Goal: Book appointment/travel/reservation

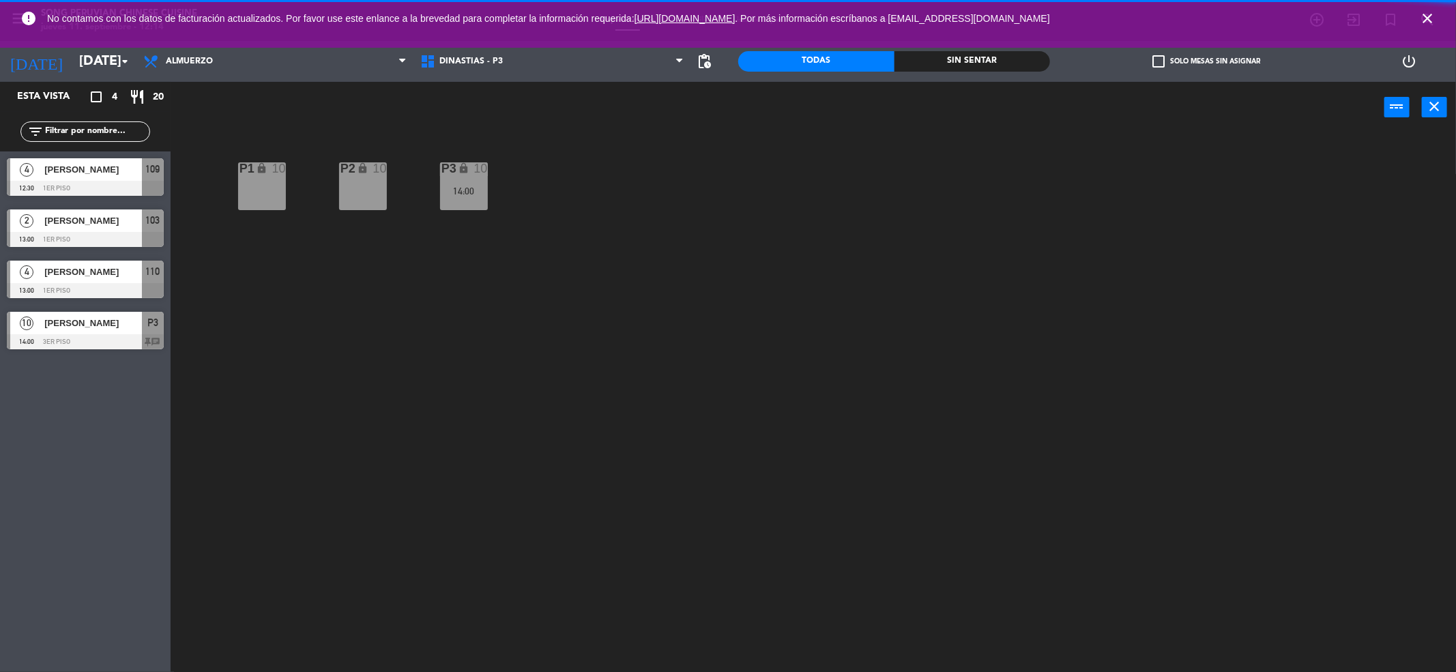
click at [1426, 20] on icon "close" at bounding box center [1427, 18] width 16 height 16
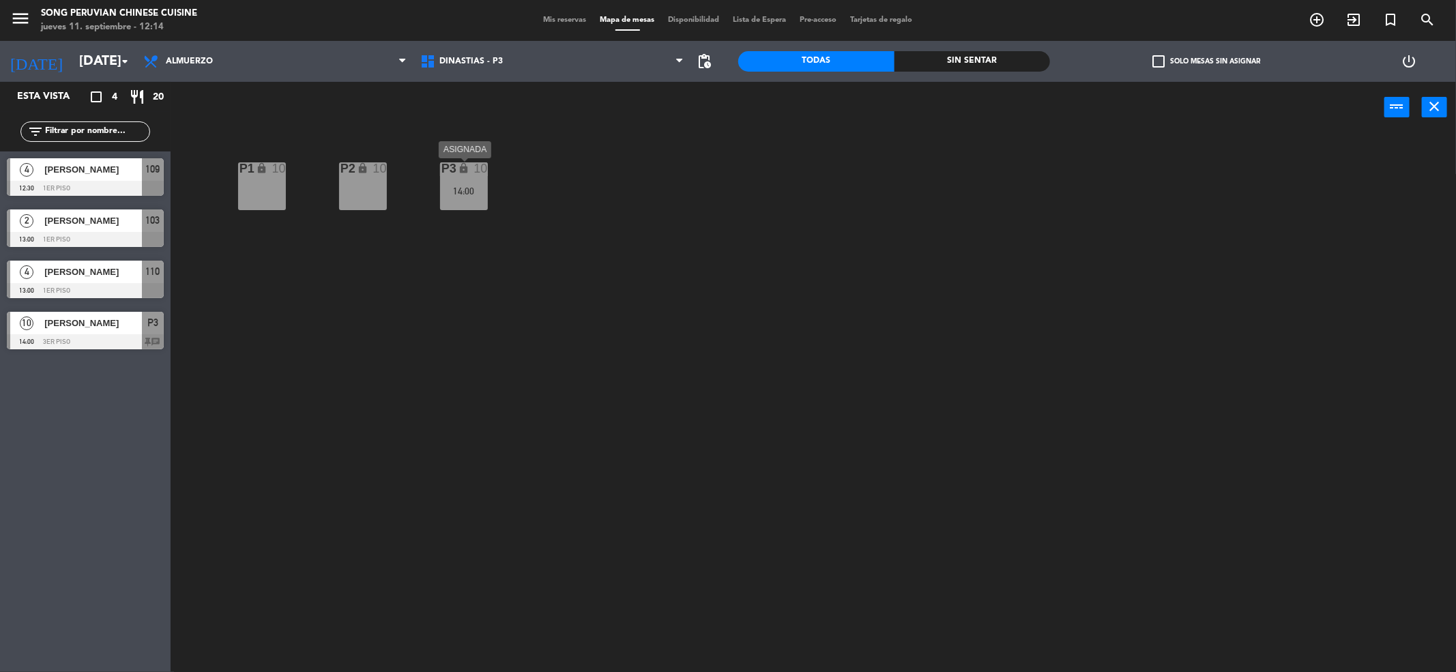
click at [476, 203] on div "P3 lock 10 14:00" at bounding box center [464, 186] width 48 height 48
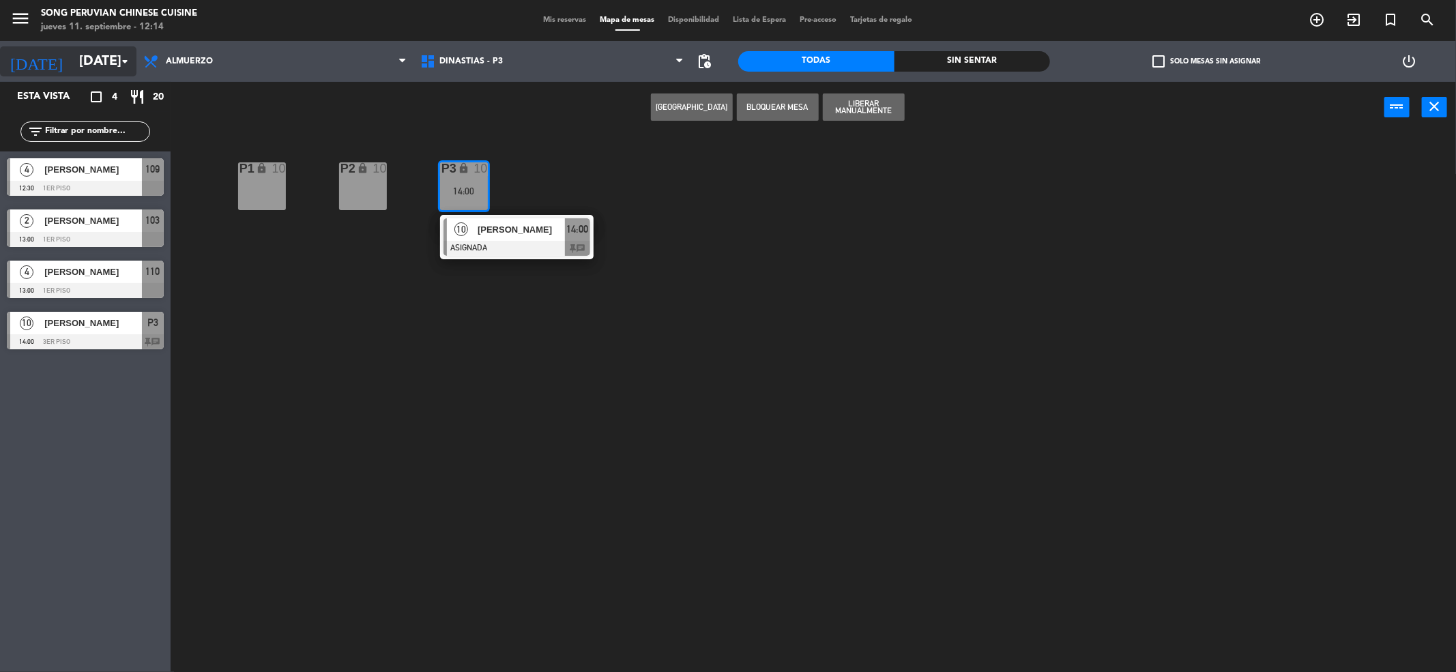
click at [111, 68] on input "[DATE]" at bounding box center [158, 61] width 173 height 30
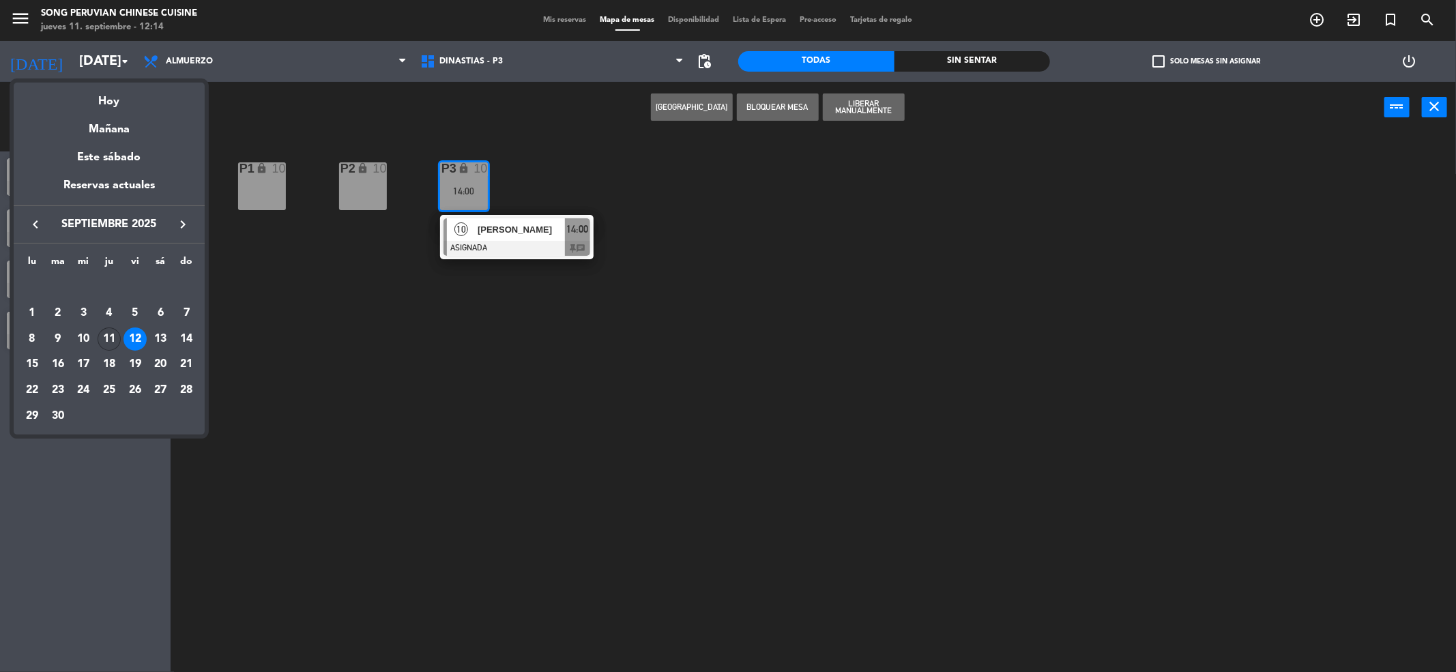
click at [110, 334] on div "11" at bounding box center [109, 338] width 23 height 23
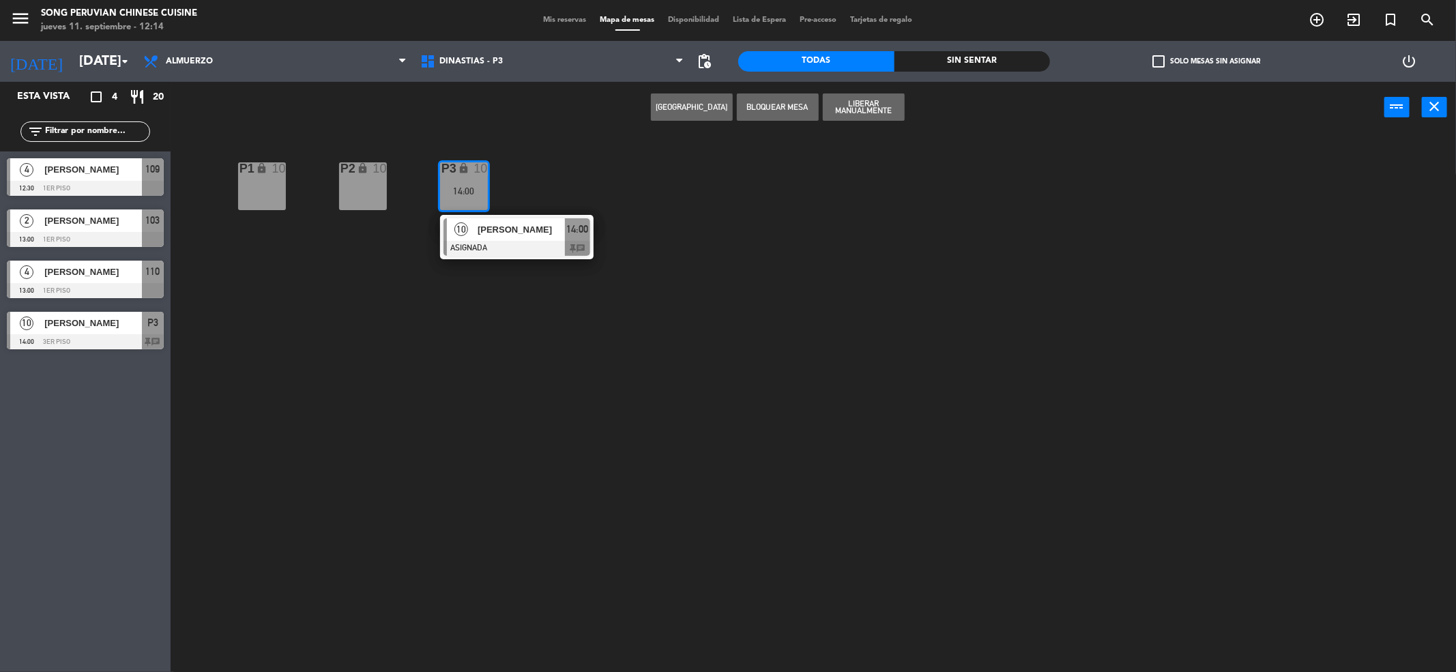
type input "[DEMOGRAPHIC_DATA][DATE]"
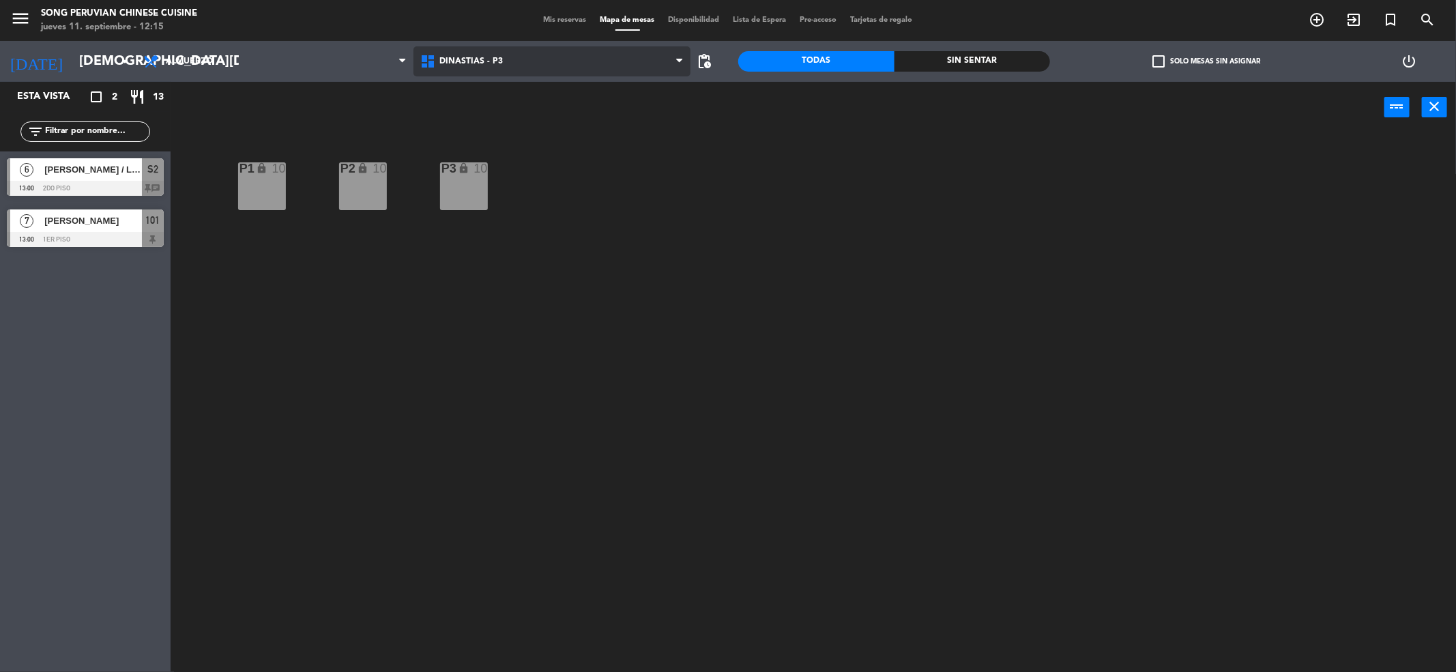
click at [481, 65] on span "DINASTIAS - P3" at bounding box center [470, 62] width 63 height 10
click at [511, 117] on ng-component "menu Song Peruvian Chinese Cuisine [DATE] 11. septiembre - 12:15 Mis reservas M…" at bounding box center [728, 338] width 1456 height 677
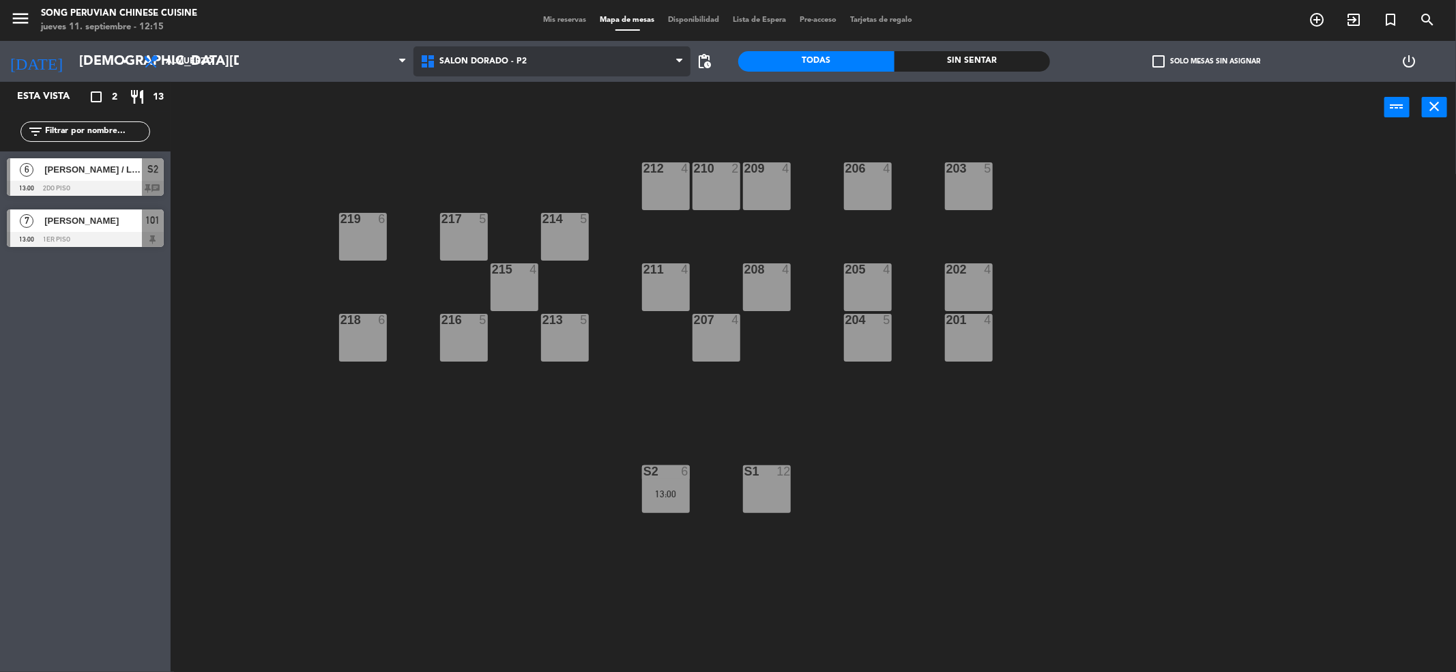
click at [482, 66] on span "SALON DORADO - P2" at bounding box center [551, 61] width 277 height 30
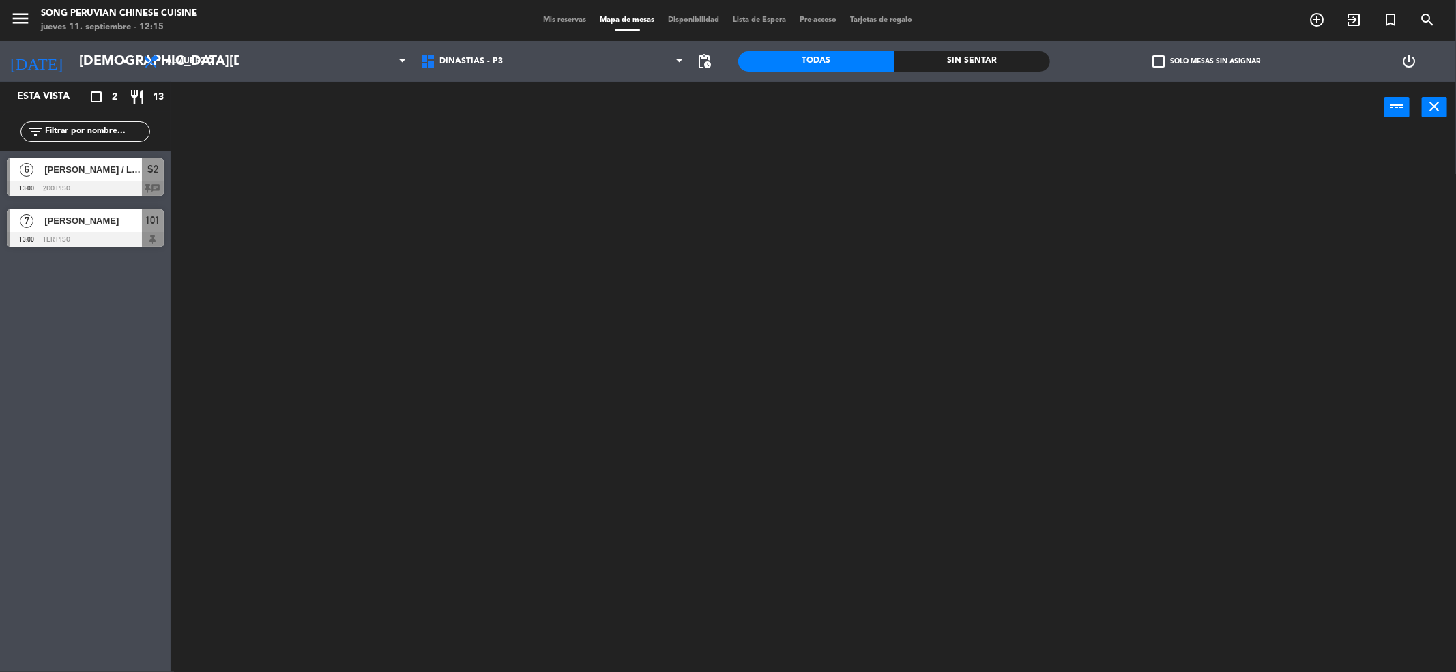
click at [495, 92] on ng-component "menu Song Peruvian Chinese Cuisine [DATE] 11. septiembre - 12:15 Mis reservas M…" at bounding box center [728, 338] width 1456 height 677
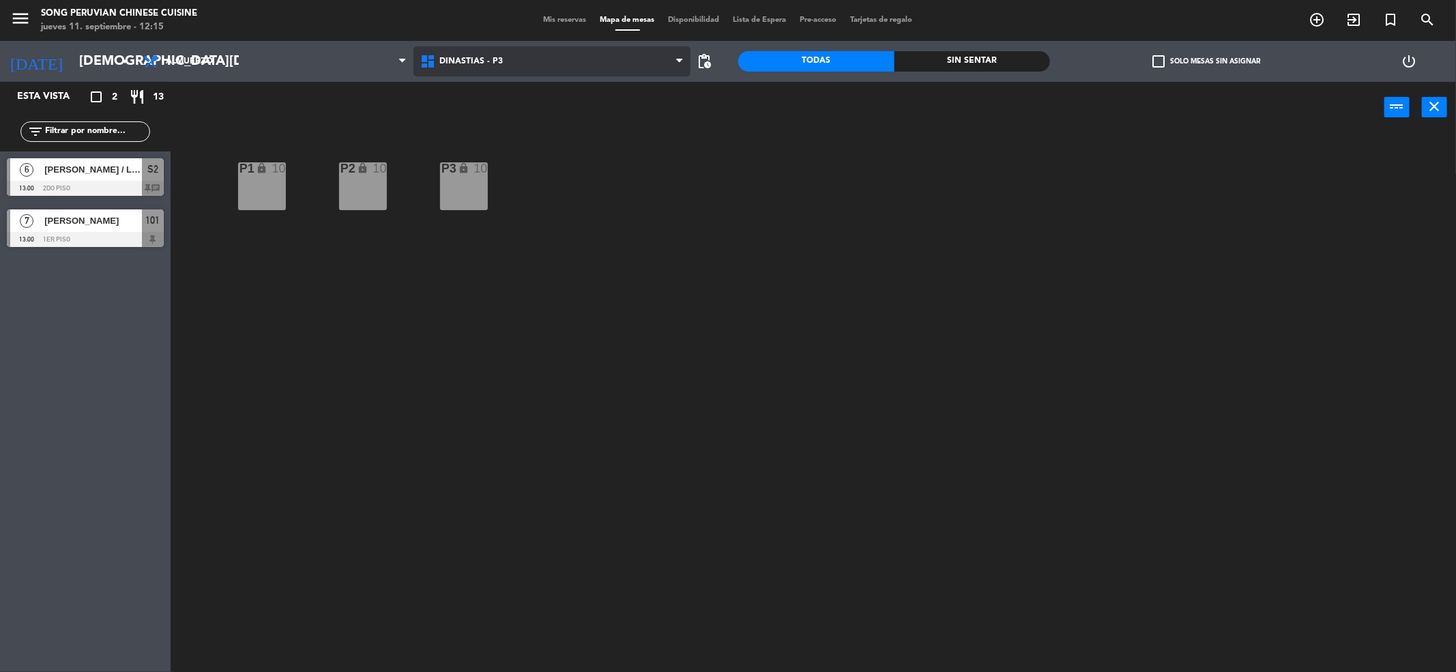
click at [493, 73] on span "DINASTIAS - P3" at bounding box center [551, 61] width 277 height 30
click at [509, 149] on ng-component "menu Song Peruvian Chinese Cuisine [DATE] 11. septiembre - 12:15 Mis reservas M…" at bounding box center [728, 338] width 1456 height 677
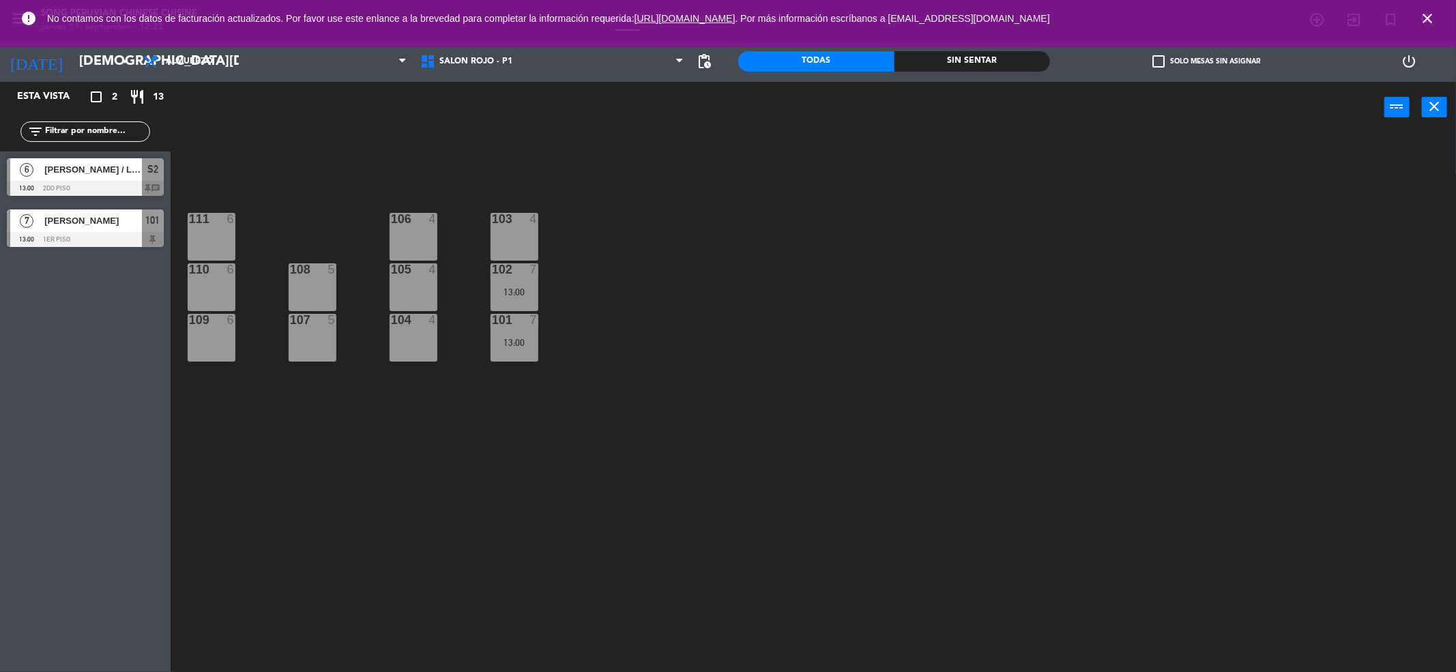
click at [1426, 13] on icon "close" at bounding box center [1427, 18] width 16 height 16
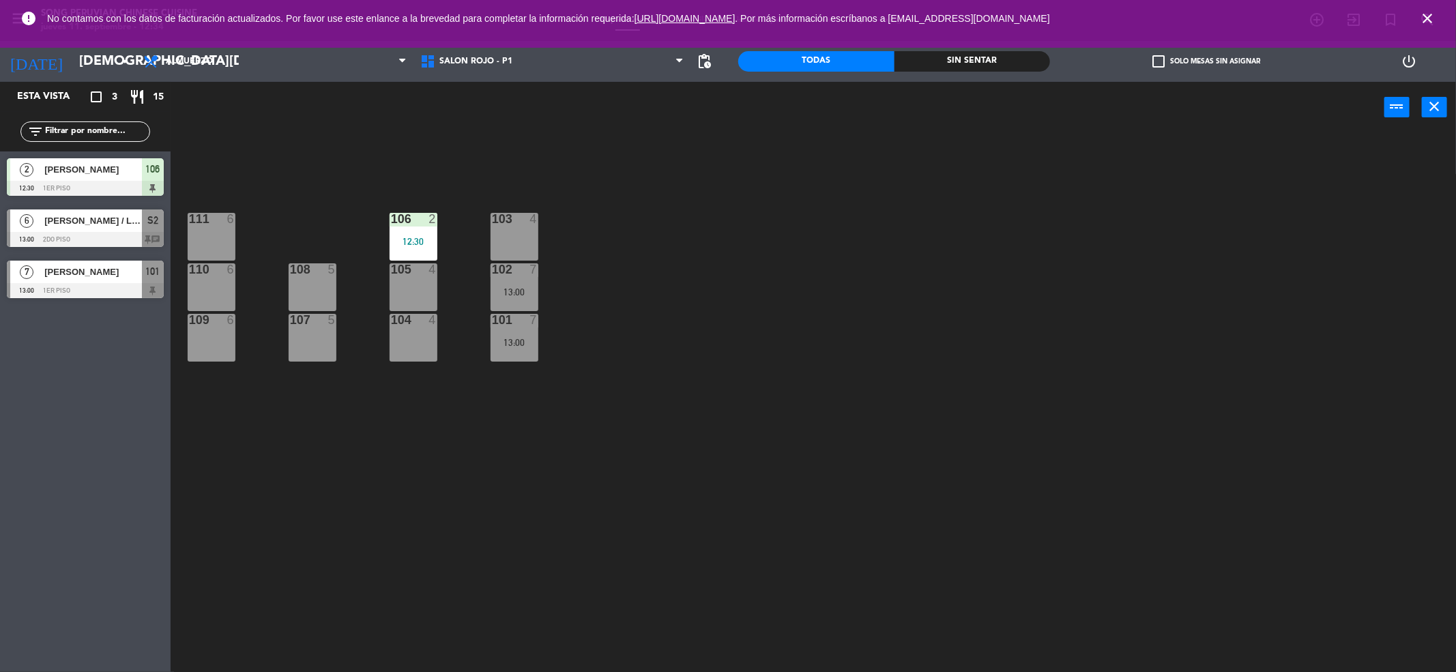
click at [1427, 20] on icon "close" at bounding box center [1427, 18] width 16 height 16
